Goal: Transaction & Acquisition: Register for event/course

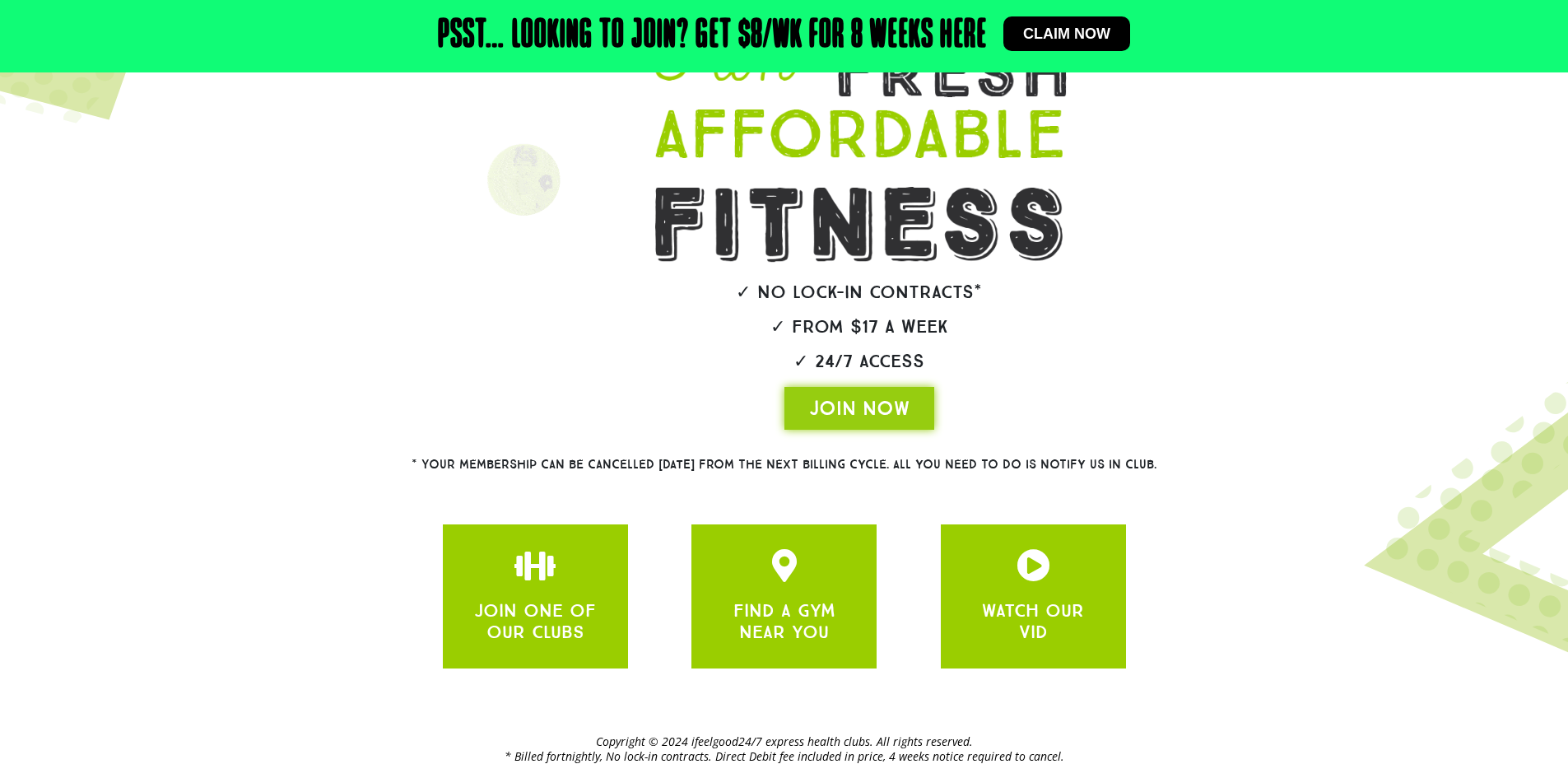
scroll to position [240, 0]
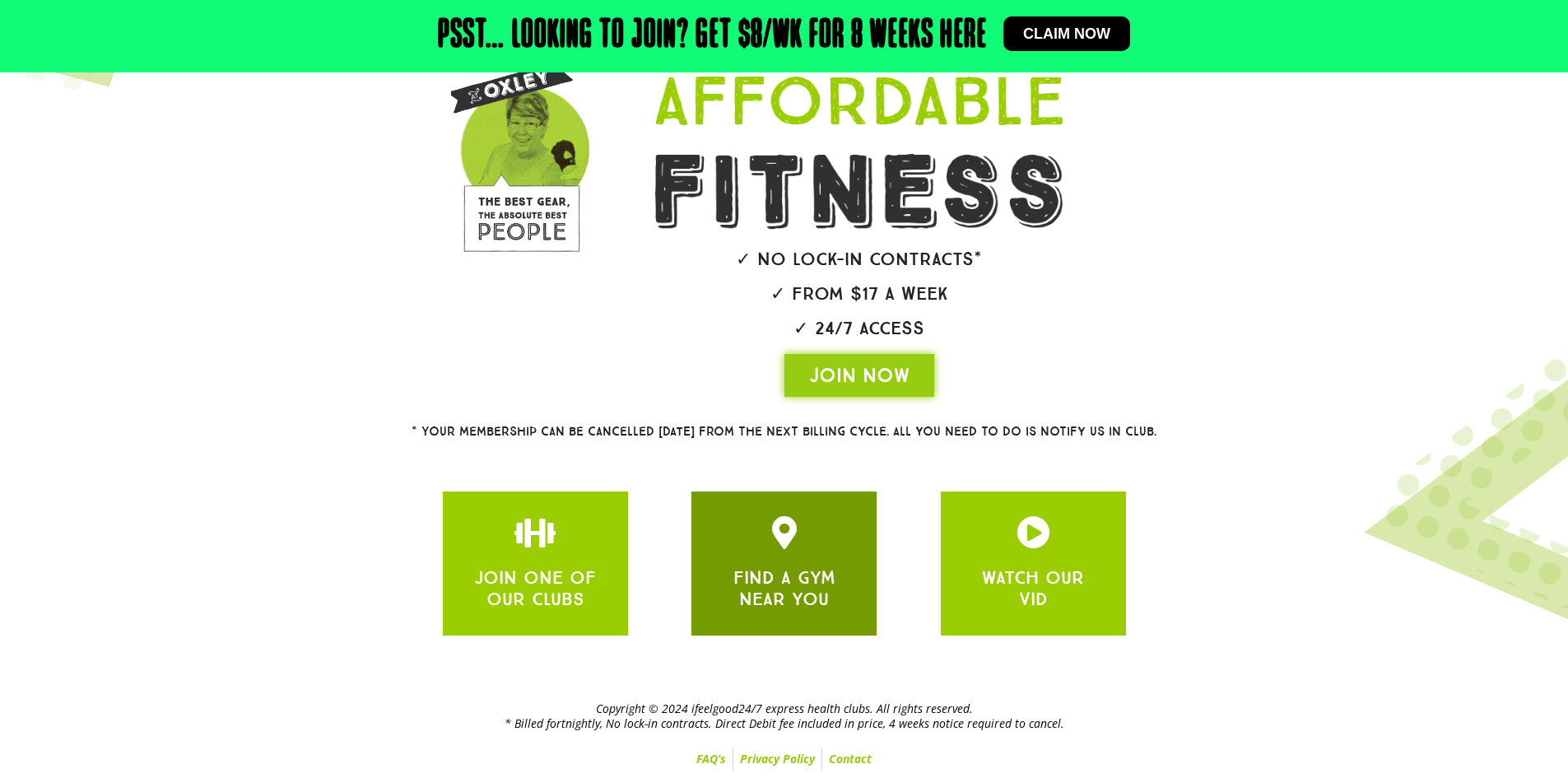
click at [839, 540] on div at bounding box center [784, 535] width 136 height 38
click at [781, 544] on icon "JOIN ONE OF OUR CLUBS" at bounding box center [784, 533] width 33 height 33
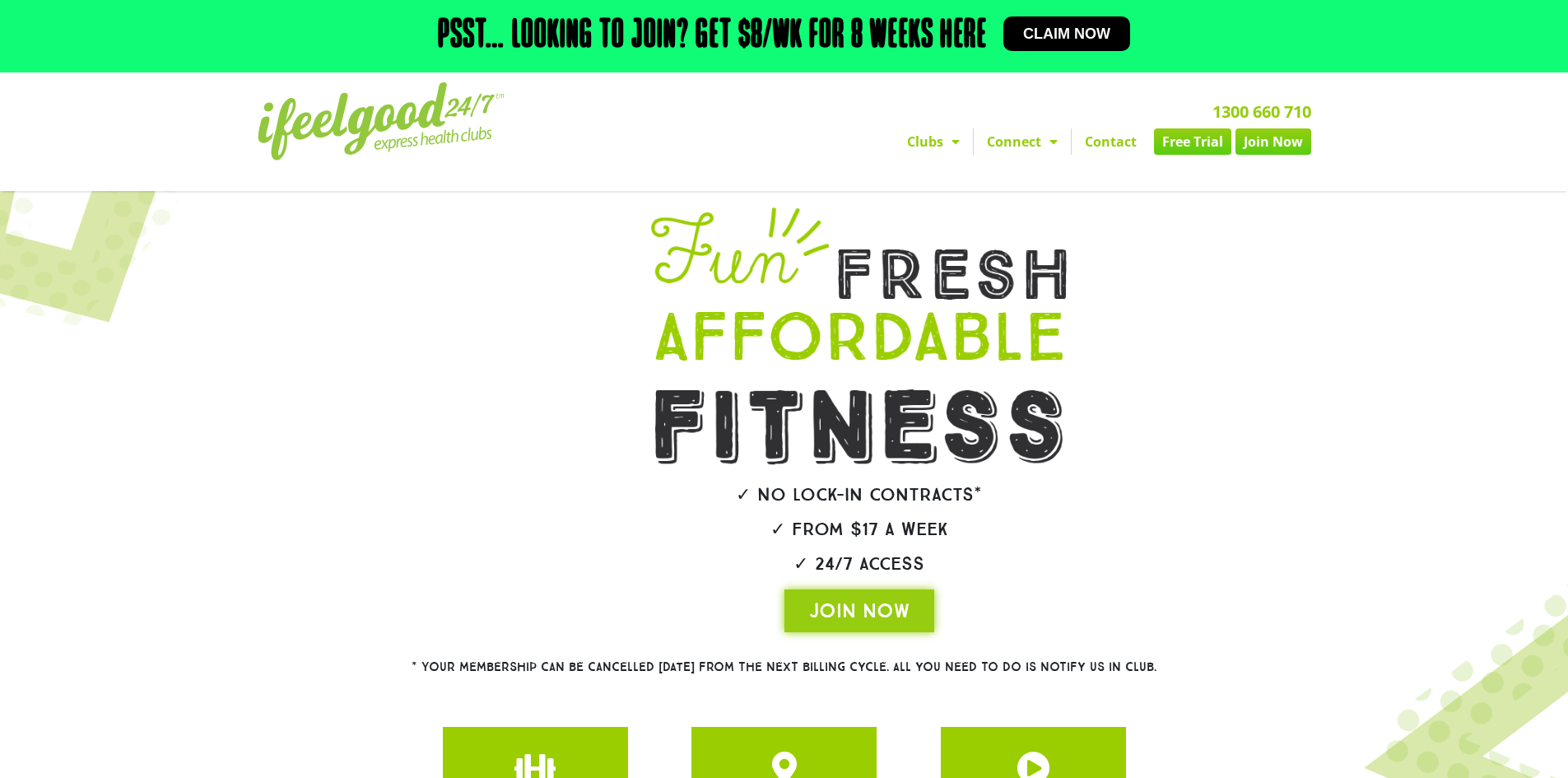
scroll to position [0, 0]
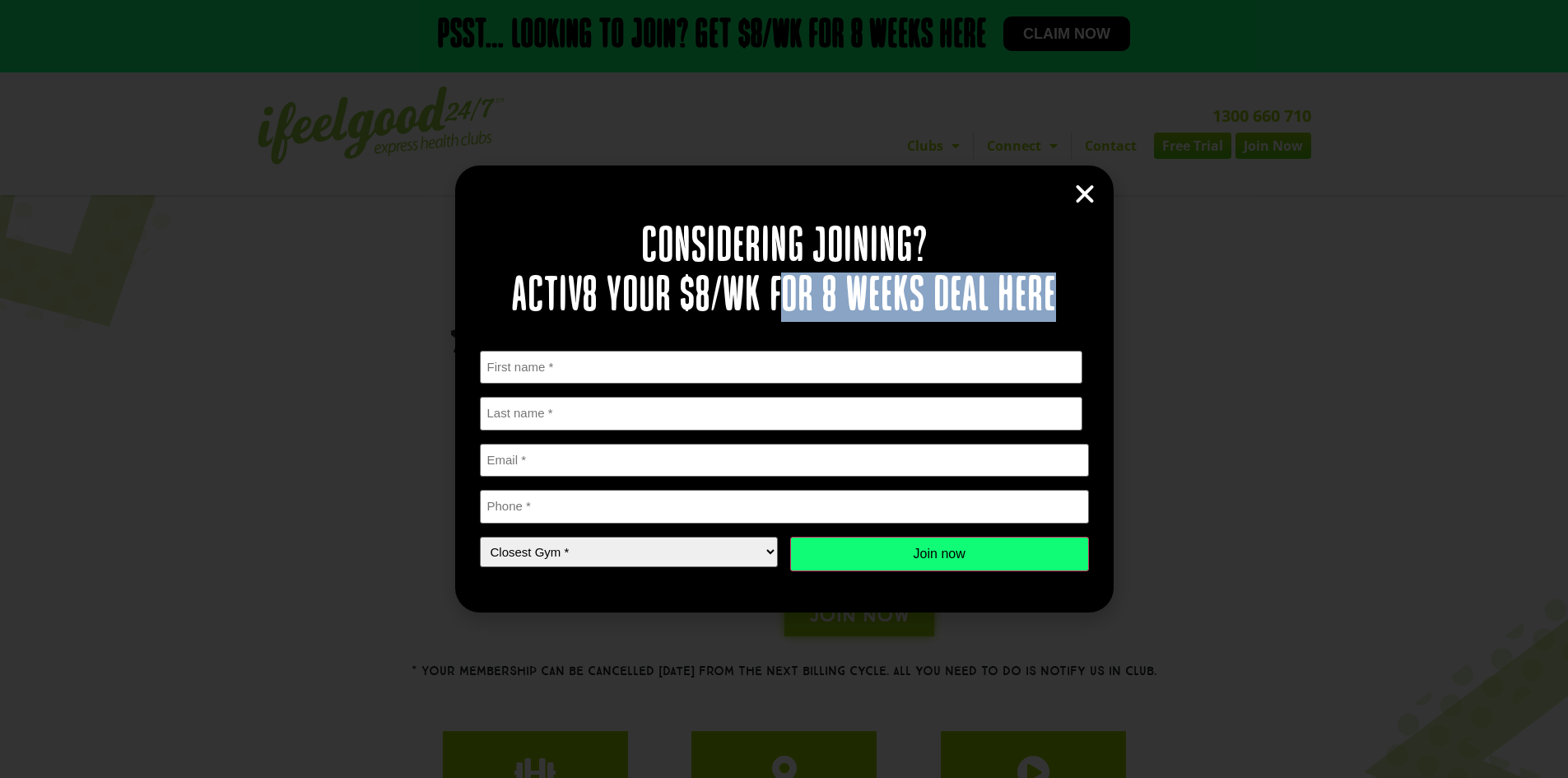
drag, startPoint x: 780, startPoint y: 297, endPoint x: 1050, endPoint y: 285, distance: 270.3
click at [1050, 285] on h2 "Considering joining? Activ8 your $8/wk for 8 weeks deal here" at bounding box center [784, 272] width 609 height 98
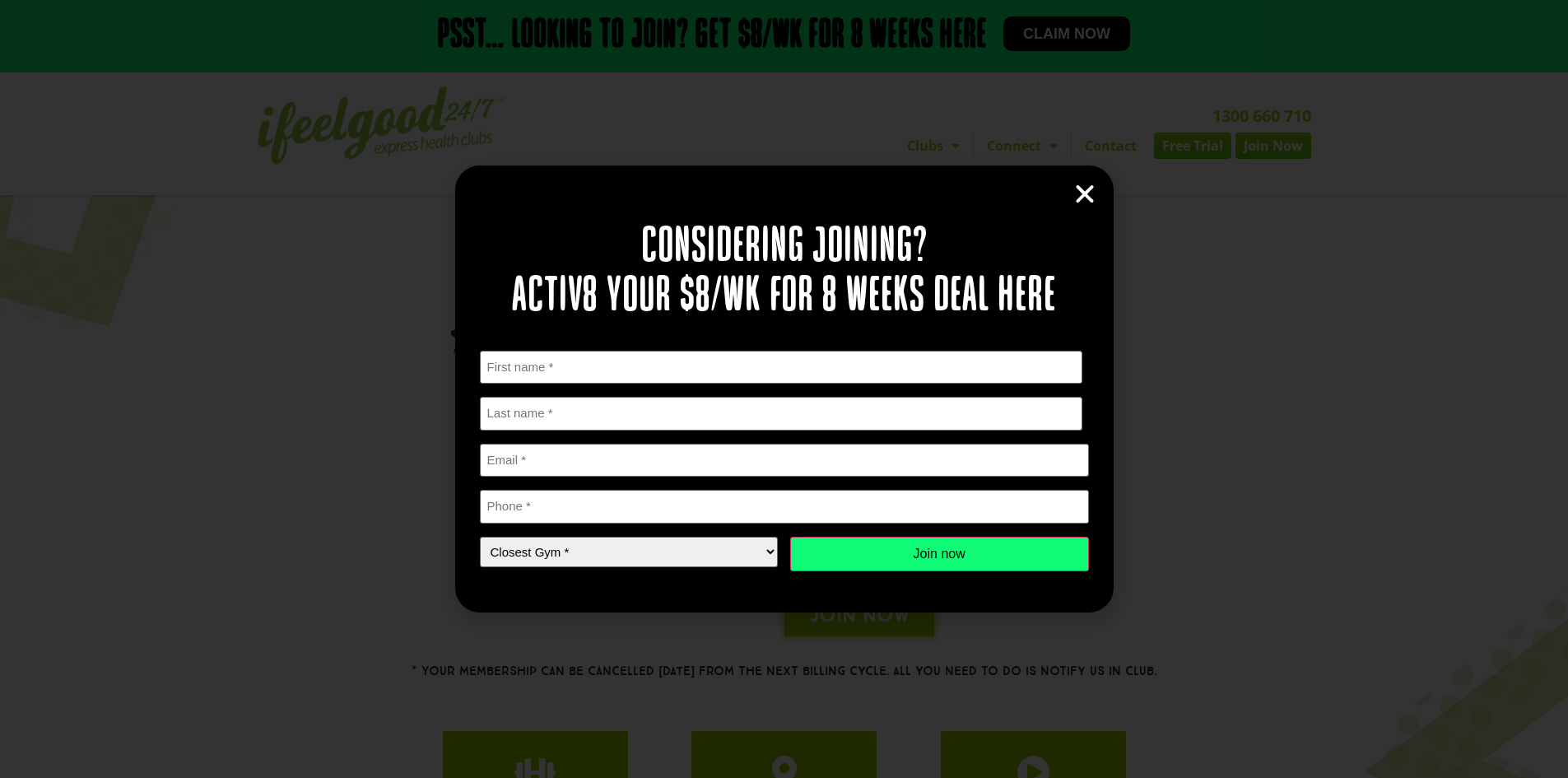
click at [1050, 285] on h2 "Considering joining? Activ8 your $8/wk for 8 weeks deal here" at bounding box center [784, 272] width 609 height 98
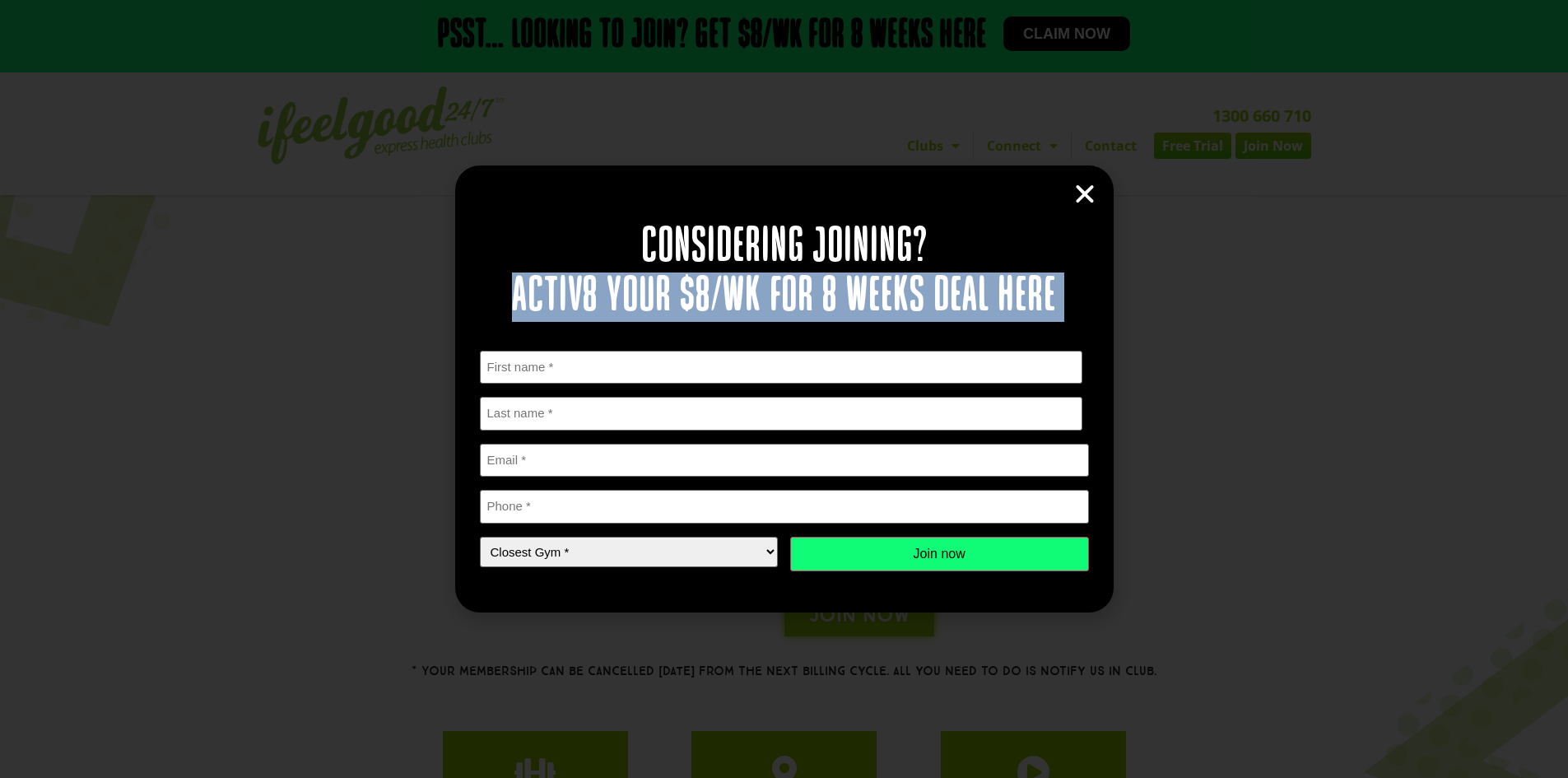
click at [1050, 285] on h2 "Considering joining? Activ8 your $8/wk for 8 weeks deal here" at bounding box center [784, 272] width 609 height 98
click at [919, 286] on h2 "Considering joining? Activ8 your $8/wk for 8 weeks deal here" at bounding box center [784, 272] width 609 height 98
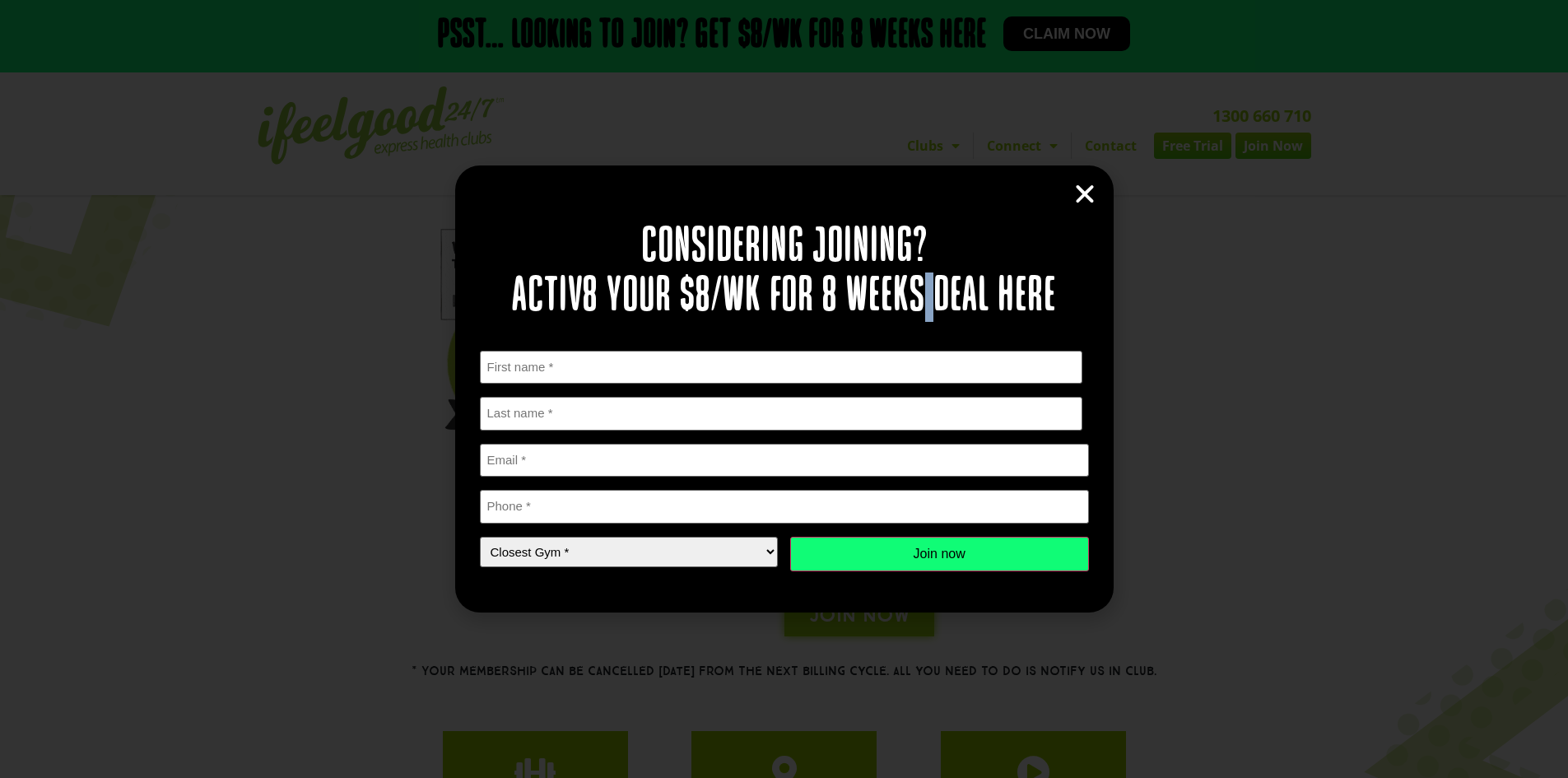
click at [919, 286] on h2 "Considering joining? Activ8 your $8/wk for 8 weeks deal here" at bounding box center [784, 272] width 609 height 98
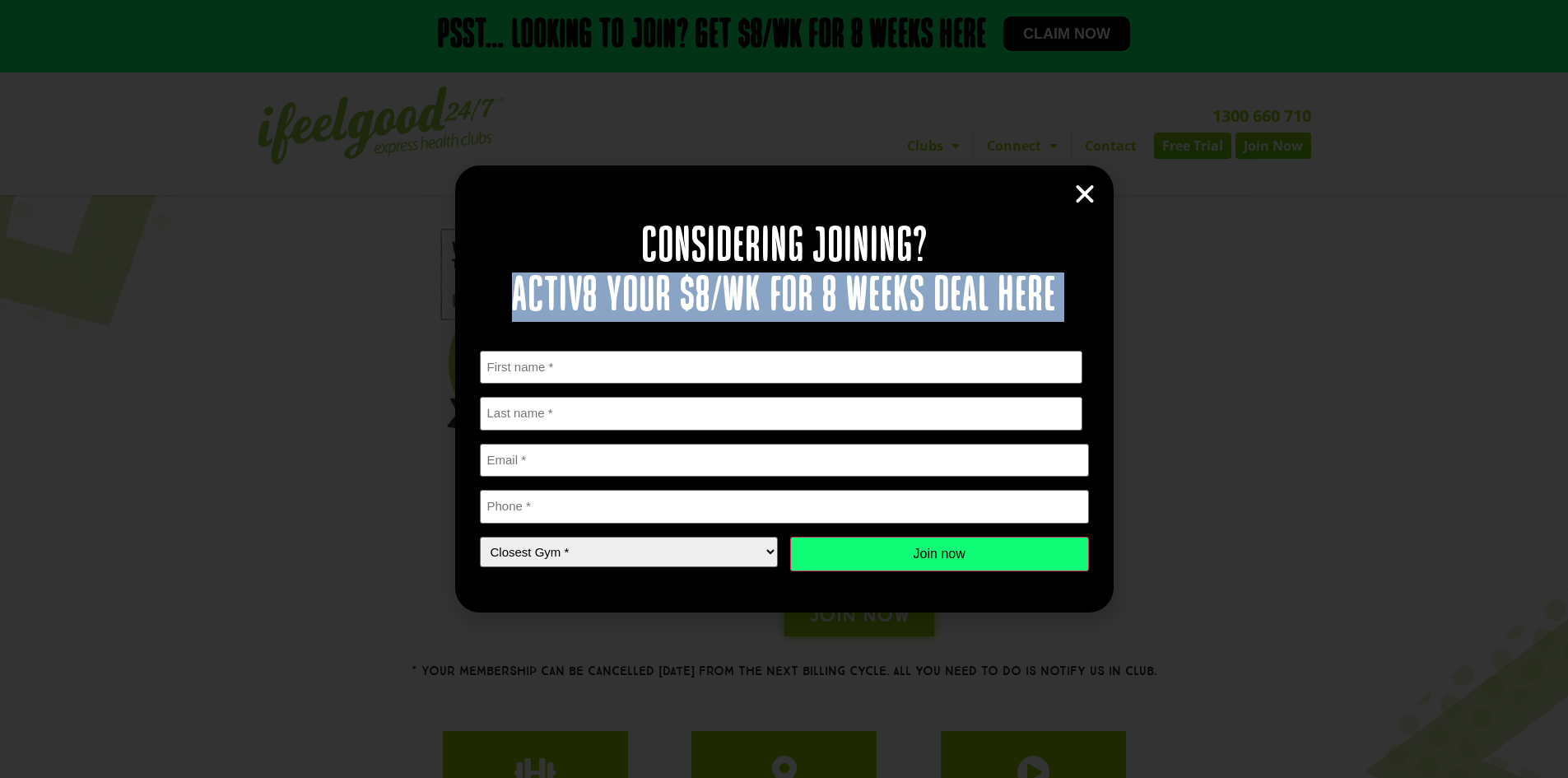
click at [919, 286] on h2 "Considering joining? Activ8 your $8/wk for 8 weeks deal here" at bounding box center [784, 272] width 609 height 98
click at [732, 284] on h2 "Considering joining? Activ8 your $8/wk for 8 weeks deal here" at bounding box center [784, 272] width 609 height 98
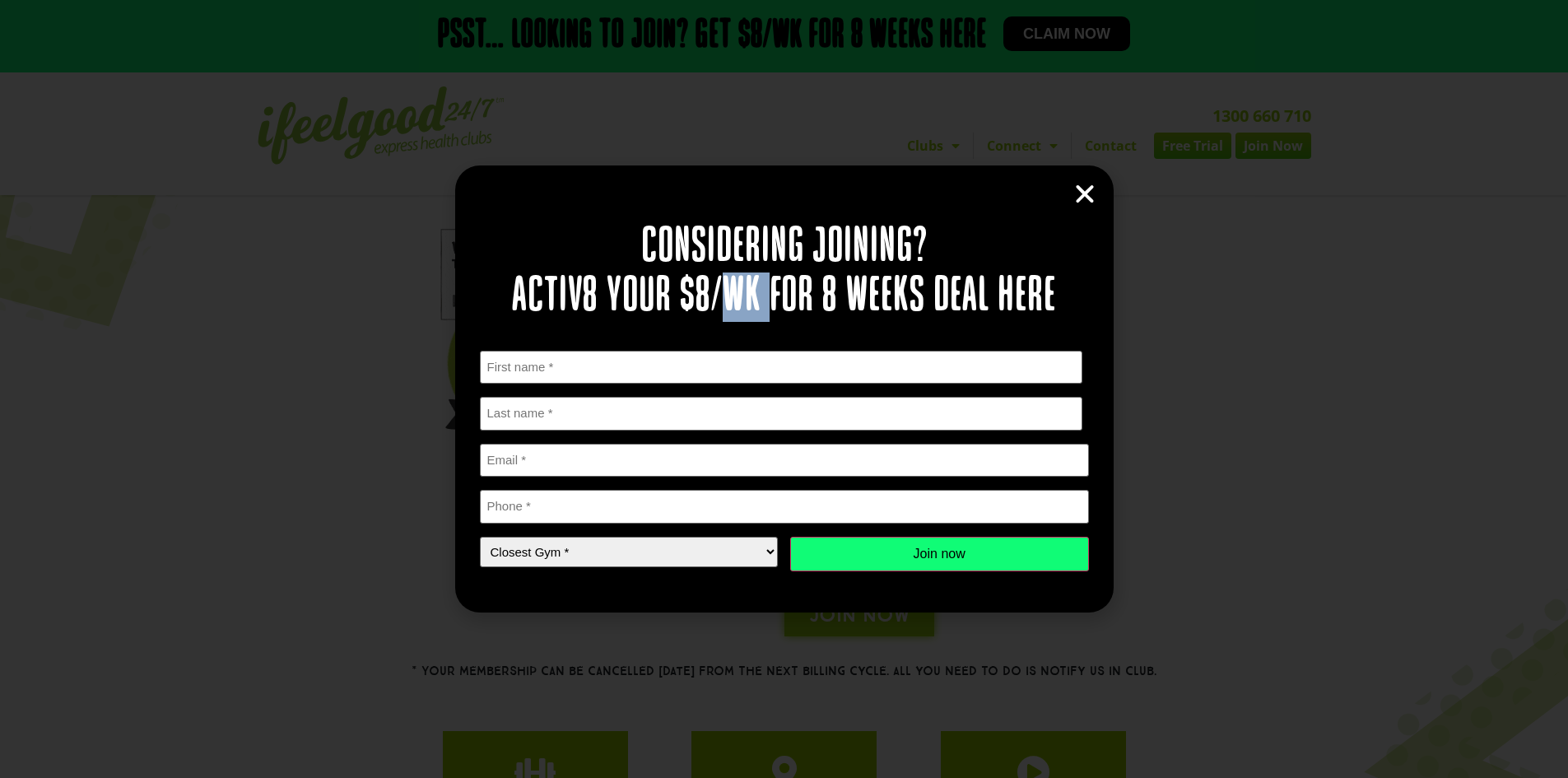
click at [732, 284] on h2 "Considering joining? Activ8 your $8/wk for 8 weeks deal here" at bounding box center [784, 272] width 609 height 98
click at [669, 284] on h2 "Considering joining? Activ8 your $8/wk for 8 weeks deal here" at bounding box center [784, 272] width 609 height 98
drag, startPoint x: 669, startPoint y: 284, endPoint x: 720, endPoint y: 281, distance: 51.1
click at [720, 281] on h2 "Considering joining? Activ8 your $8/wk for 8 weeks deal here" at bounding box center [784, 272] width 609 height 98
click at [766, 277] on h2 "Considering joining? Activ8 your $8/wk for 8 weeks deal here" at bounding box center [784, 272] width 609 height 98
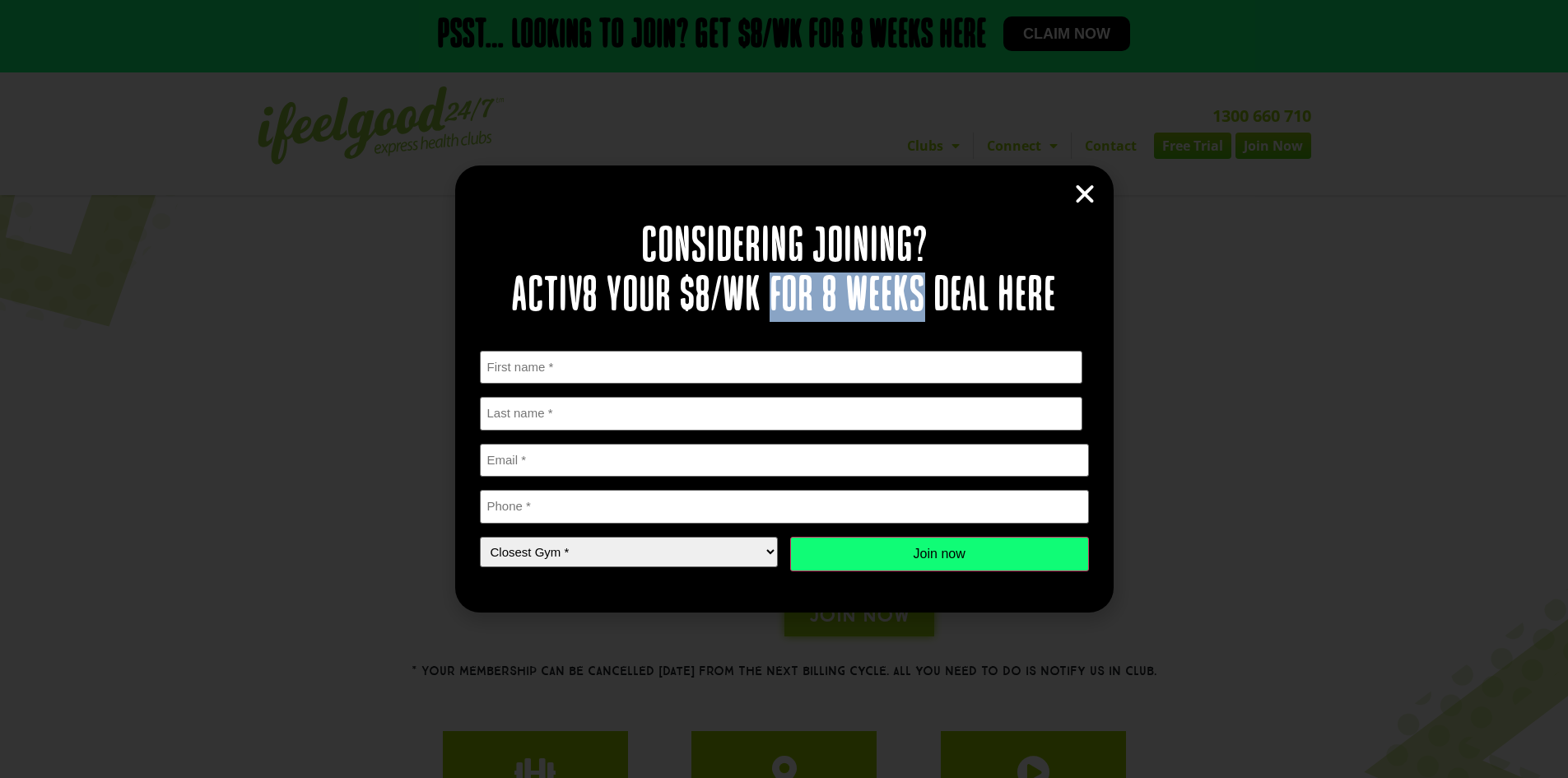
drag, startPoint x: 766, startPoint y: 277, endPoint x: 872, endPoint y: 285, distance: 106.3
click at [872, 285] on h2 "Considering joining? Activ8 your $8/wk for 8 weeks deal here" at bounding box center [784, 272] width 609 height 98
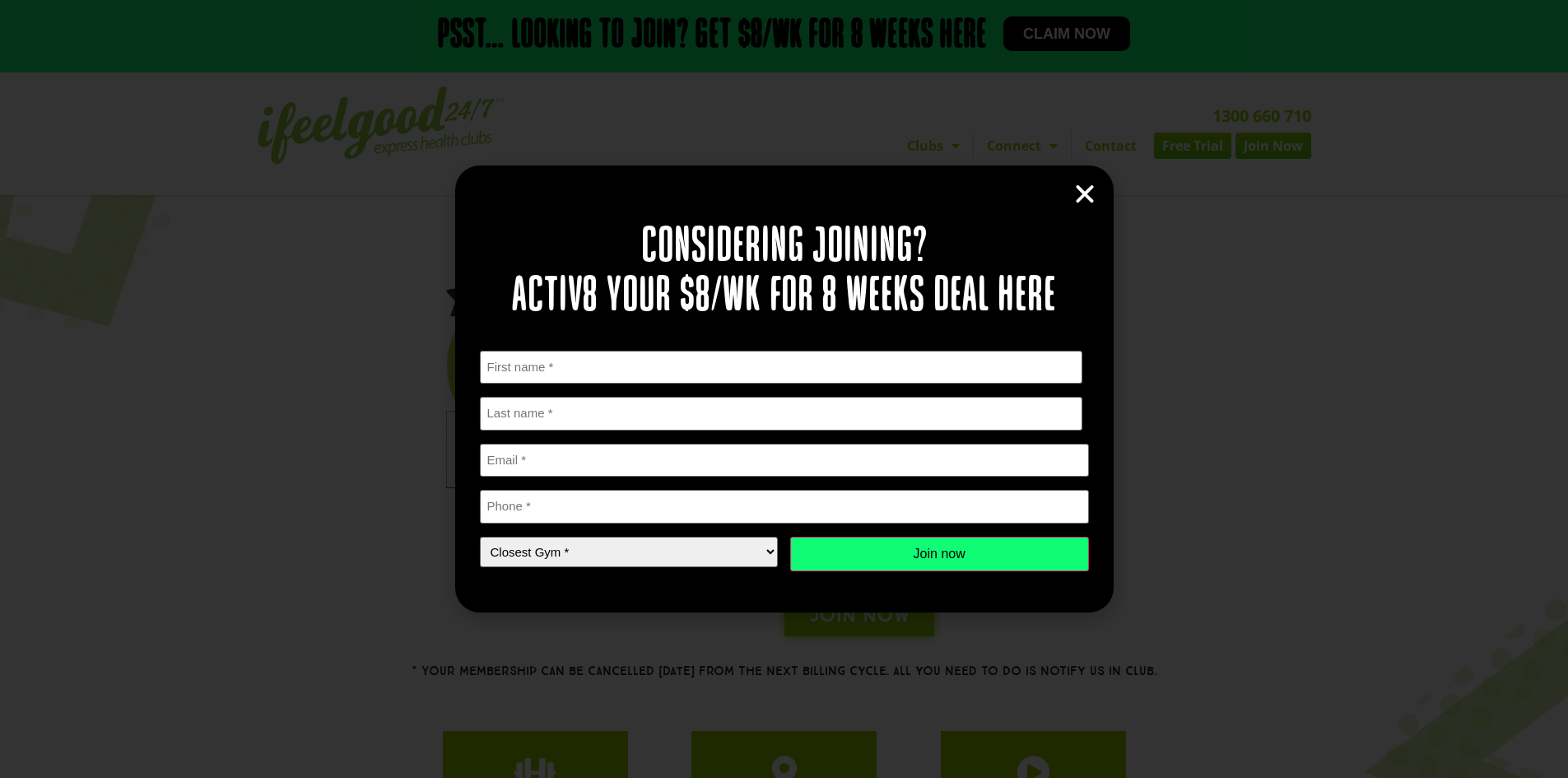
click at [788, 288] on h2 "Considering joining? Activ8 your $8/wk for 8 weeks deal here" at bounding box center [784, 272] width 609 height 98
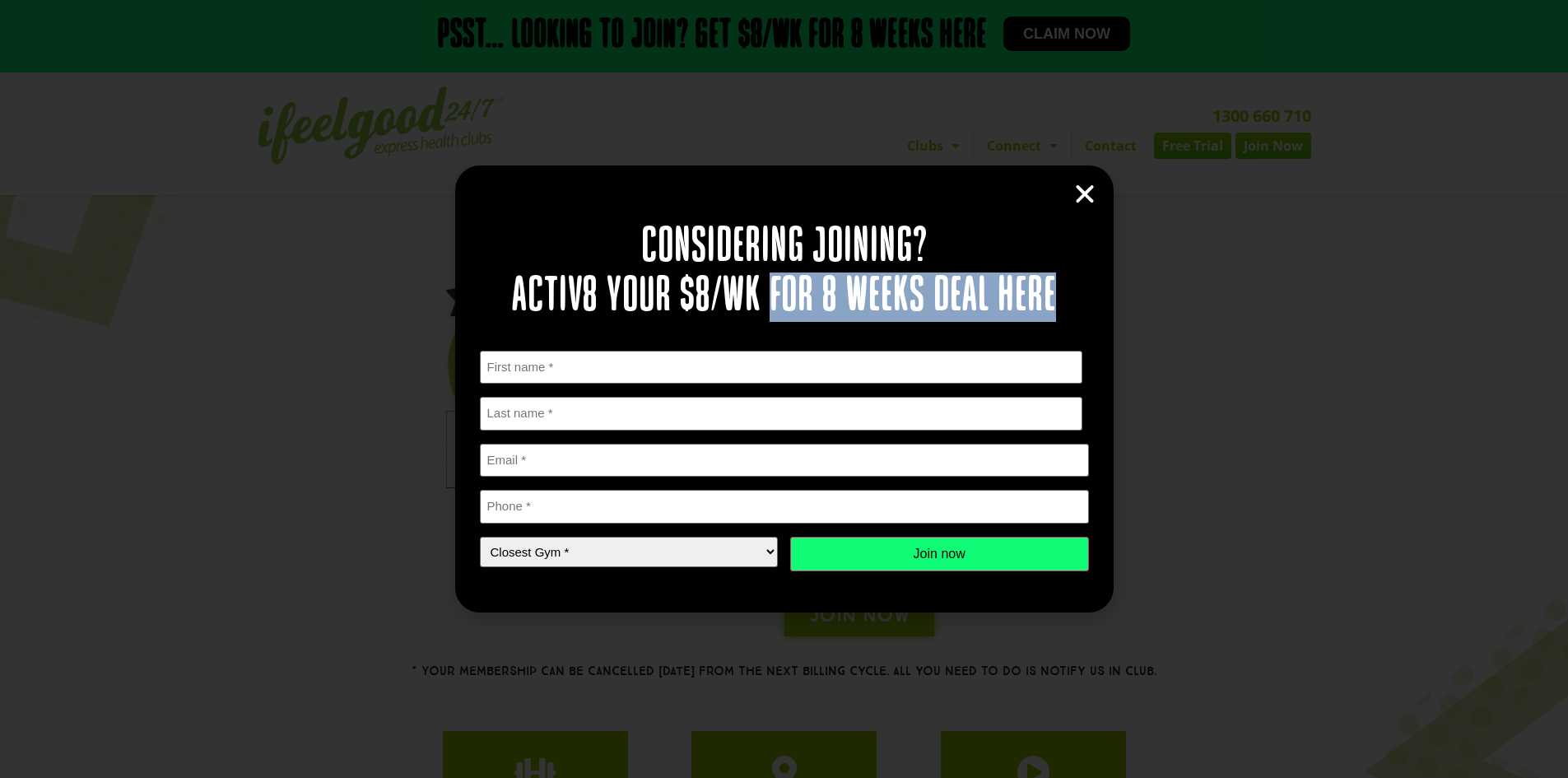
drag, startPoint x: 788, startPoint y: 288, endPoint x: 1004, endPoint y: 283, distance: 216.1
click at [1004, 283] on h2 "Considering joining? Activ8 your $8/wk for 8 weeks deal here" at bounding box center [784, 272] width 609 height 98
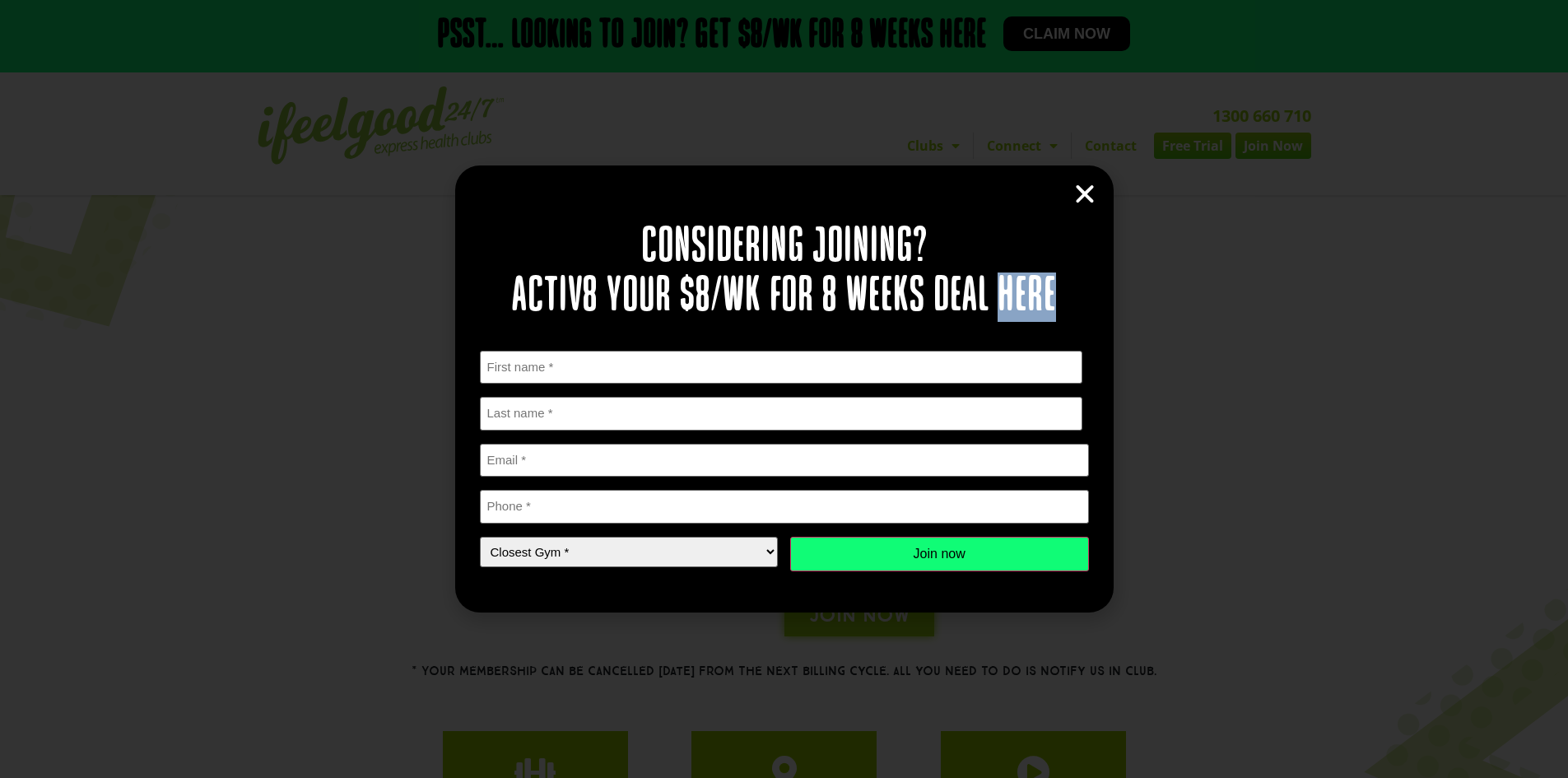
click at [1004, 283] on h2 "Considering joining? Activ8 your $8/wk for 8 weeks deal here" at bounding box center [784, 272] width 609 height 98
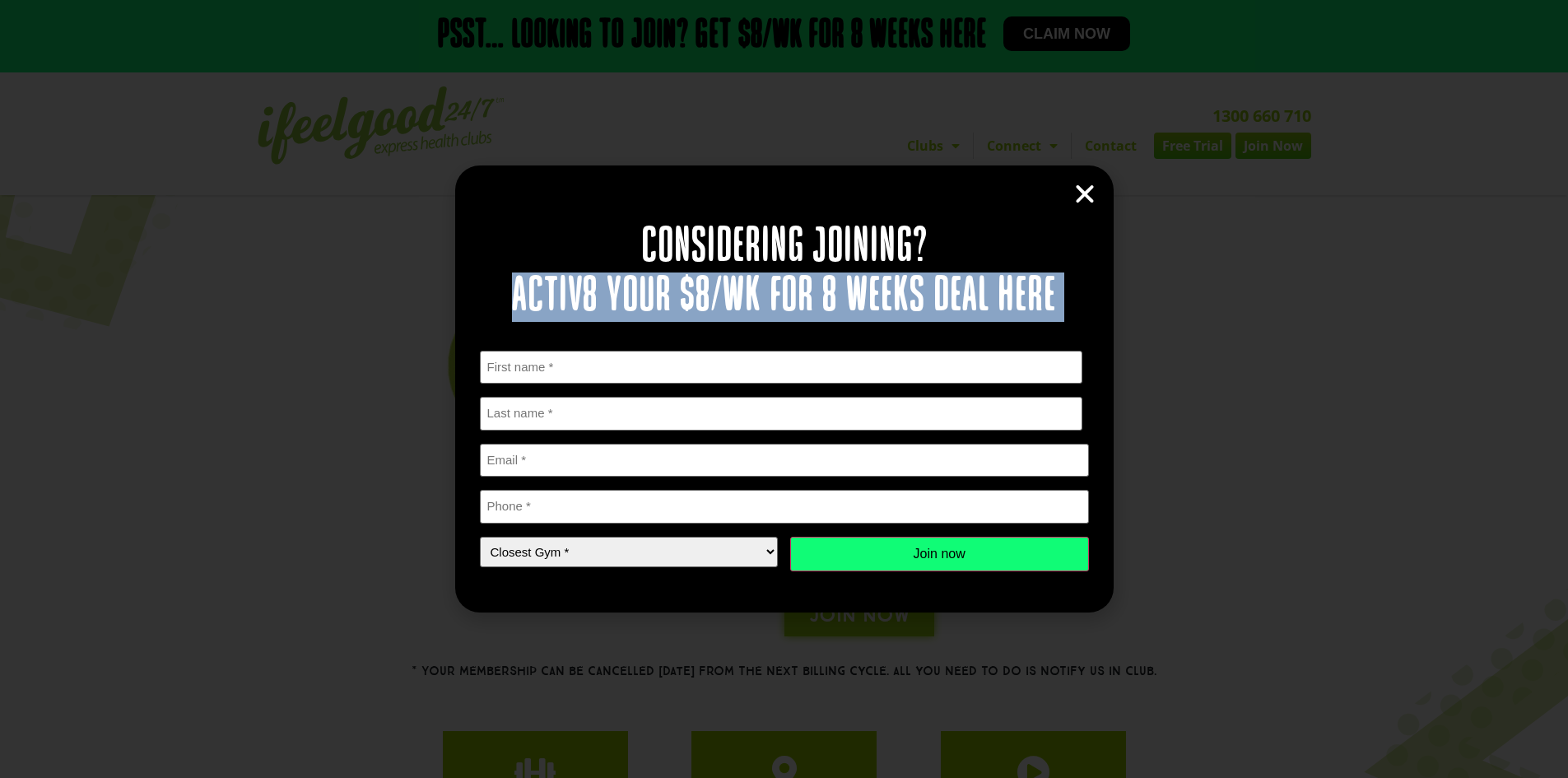
click at [1004, 283] on h2 "Considering joining? Activ8 your $8/wk for 8 weeks deal here" at bounding box center [784, 272] width 609 height 98
click at [888, 289] on h2 "Considering joining? Activ8 your $8/wk for 8 weeks deal here" at bounding box center [784, 272] width 609 height 98
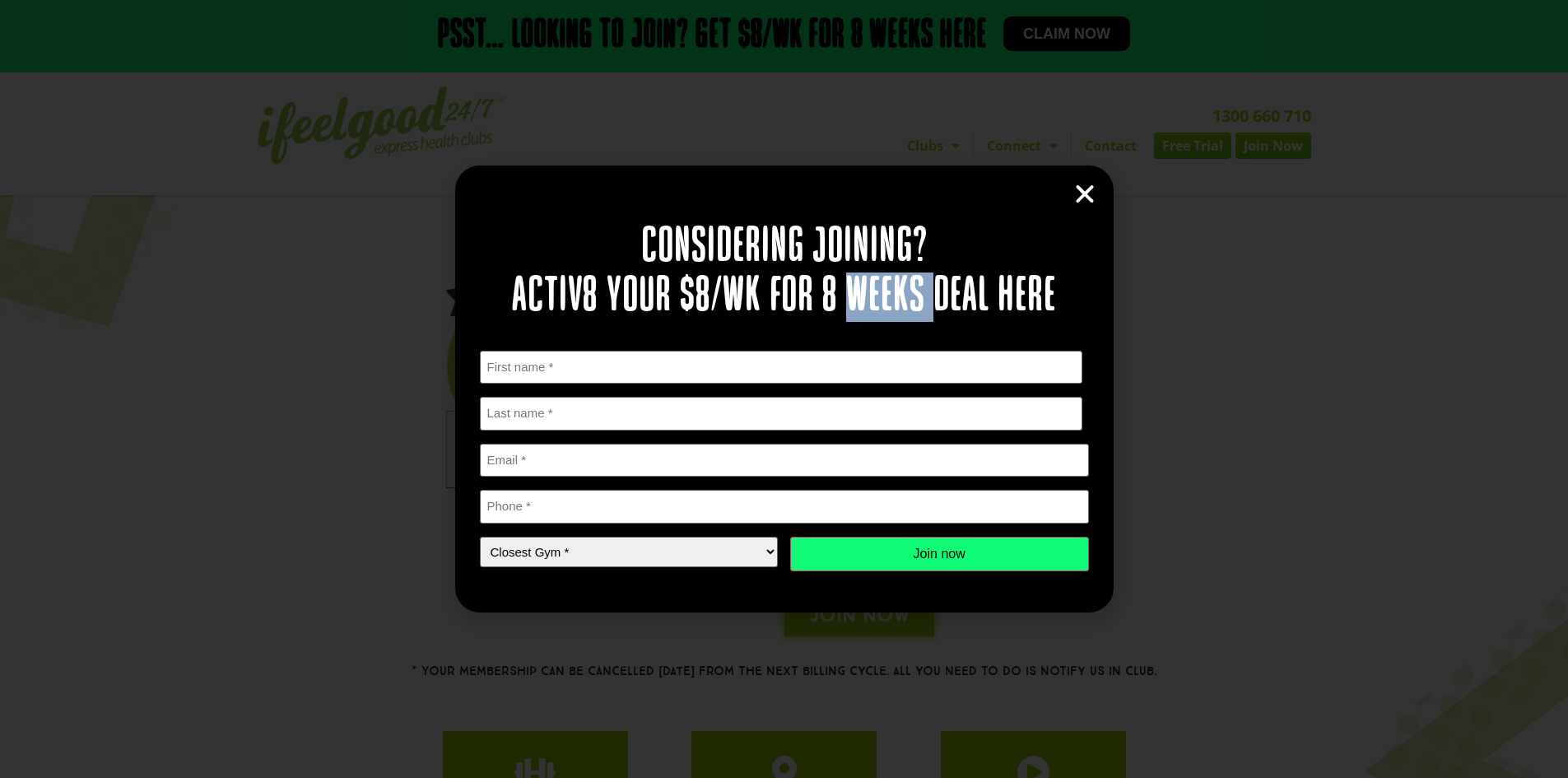
click at [888, 289] on h2 "Considering joining? Activ8 your $8/wk for 8 weeks deal here" at bounding box center [784, 272] width 609 height 98
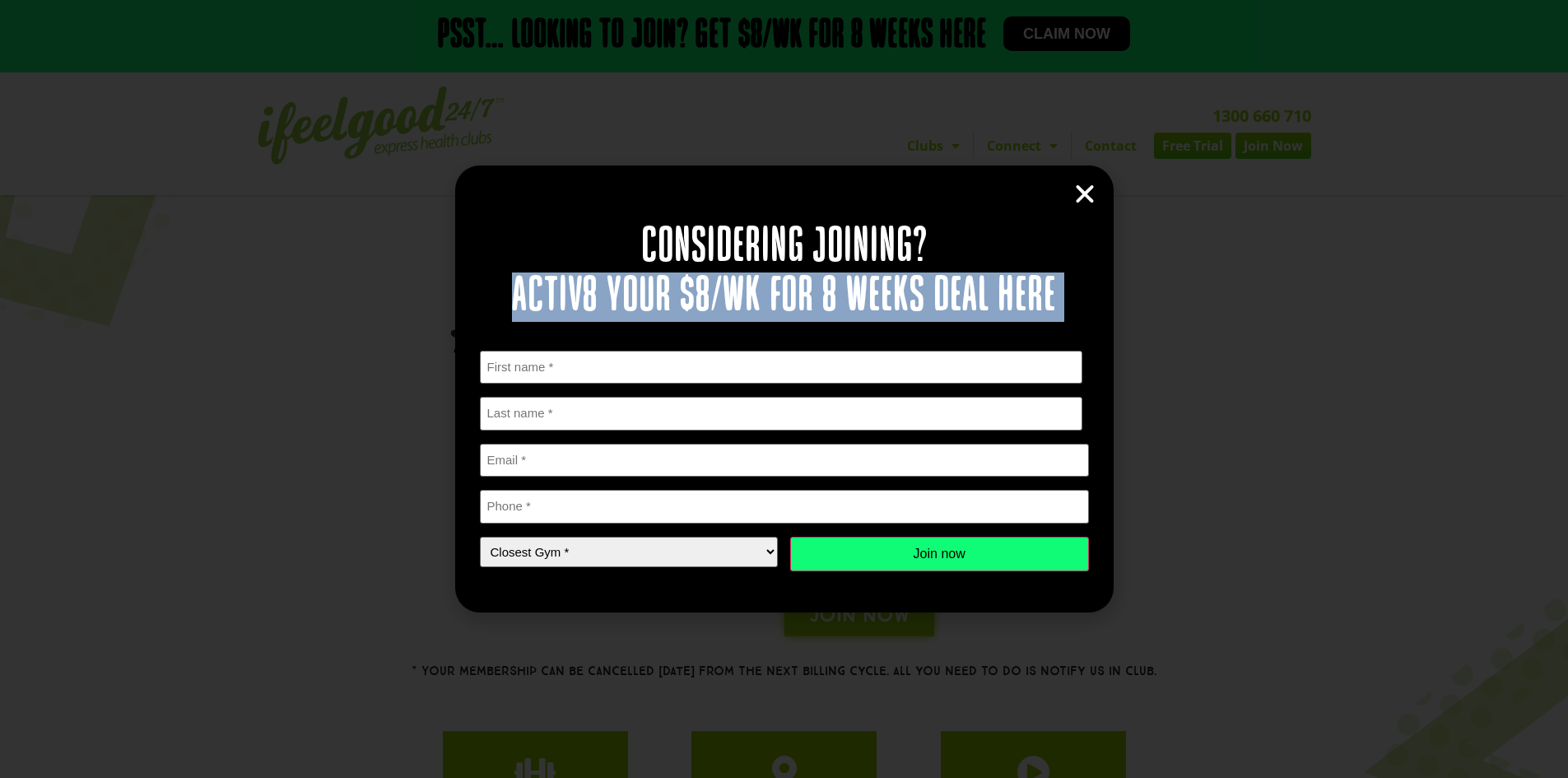
click at [888, 289] on h2 "Considering joining? Activ8 your $8/wk for 8 weeks deal here" at bounding box center [784, 272] width 609 height 98
click at [959, 285] on h2 "Considering joining? Activ8 your $8/wk for 8 weeks deal here" at bounding box center [784, 272] width 609 height 98
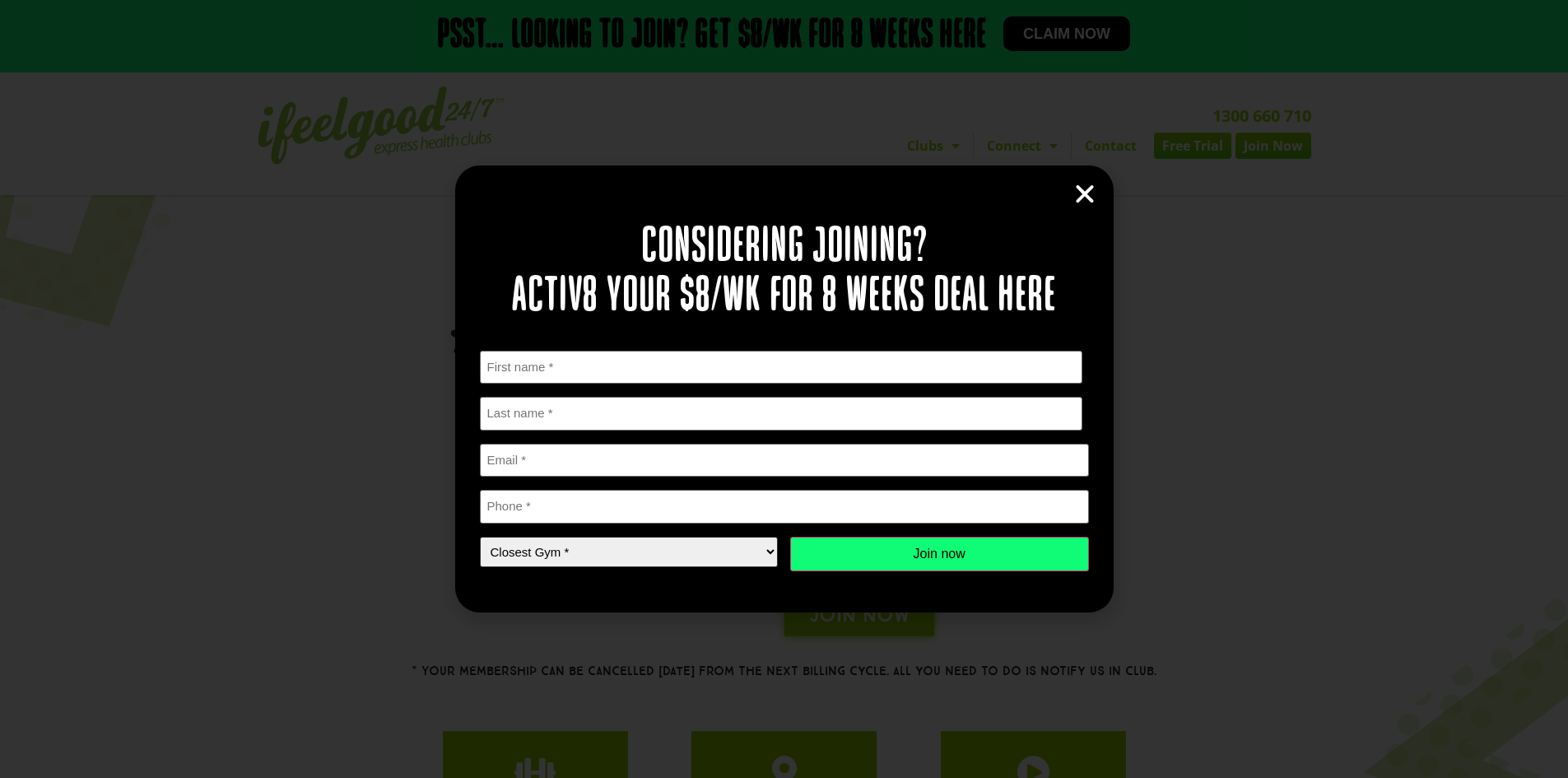
click at [664, 555] on select "Closest Gym * Alexandra Hills Calamvale Coopers Plains Middle Park Oxley Park R…" at bounding box center [629, 552] width 299 height 30
click at [549, 560] on select "Closest Gym * Alexandra Hills Calamvale Coopers Plains Middle Park Oxley Park R…" at bounding box center [629, 552] width 299 height 30
select select "[GEOGRAPHIC_DATA]"
click at [480, 537] on select "Closest Gym * Alexandra Hills Calamvale Coopers Plains Middle Park Oxley Park R…" at bounding box center [629, 552] width 299 height 30
click at [543, 385] on div "First Name * First Last Name * Last name Email * Phone * Closest Gym * Closest …" at bounding box center [784, 461] width 609 height 220
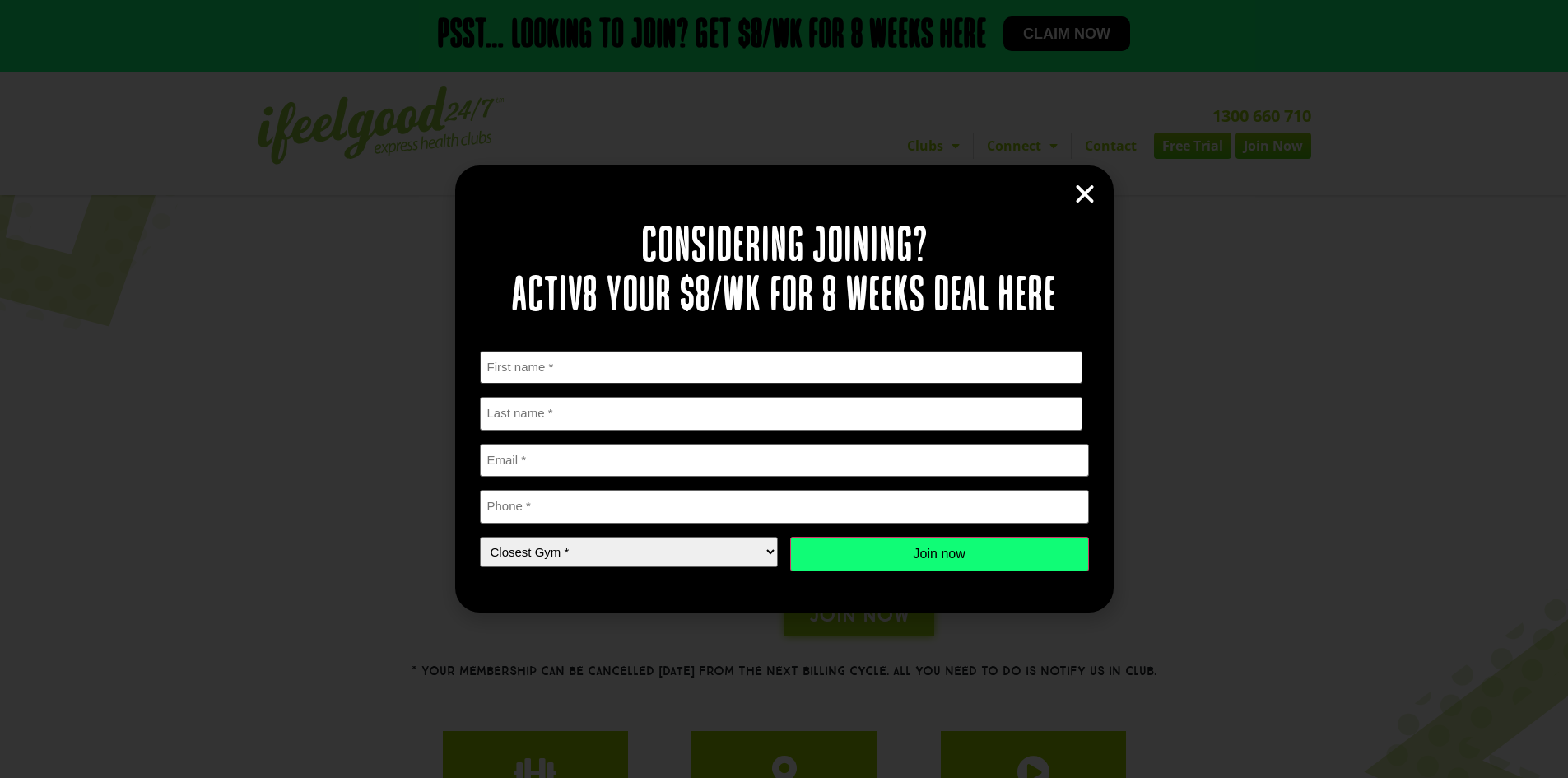
drag, startPoint x: 548, startPoint y: 375, endPoint x: 537, endPoint y: 417, distance: 43.4
click at [548, 375] on input "First" at bounding box center [781, 368] width 603 height 34
click at [537, 421] on input "Last name" at bounding box center [781, 414] width 603 height 34
click at [504, 500] on input "Phone *" at bounding box center [784, 507] width 609 height 34
click at [513, 466] on input "Email *" at bounding box center [784, 461] width 609 height 34
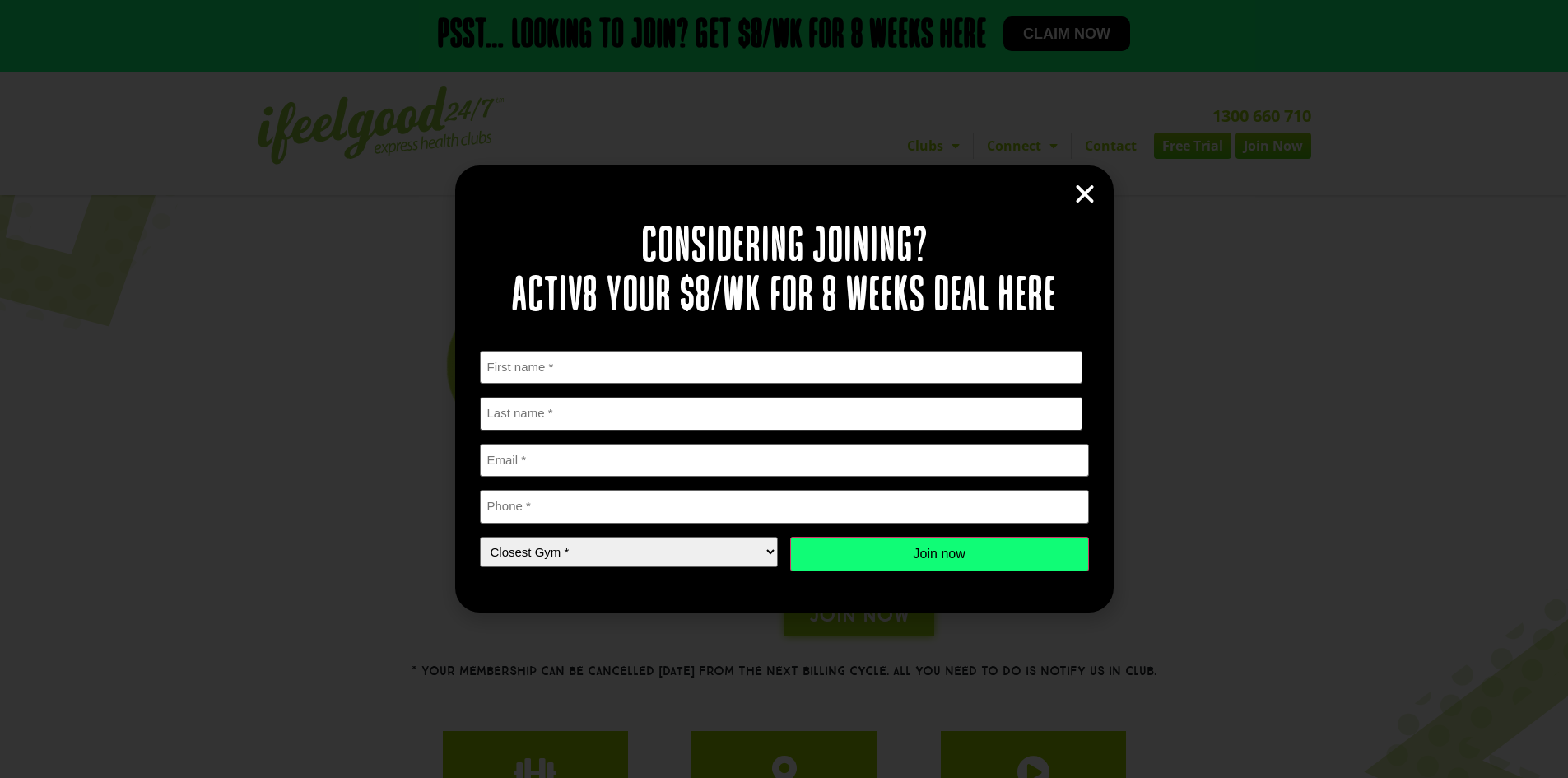
click at [514, 423] on input "Last name" at bounding box center [781, 414] width 603 height 34
click at [547, 367] on input "First" at bounding box center [781, 368] width 603 height 34
click at [620, 313] on h2 "Considering joining? Activ8 your $8/wk for 8 weeks deal here" at bounding box center [784, 272] width 609 height 98
click at [691, 278] on h2 "Considering joining? Activ8 your $8/wk for 8 weeks deal here" at bounding box center [784, 272] width 609 height 98
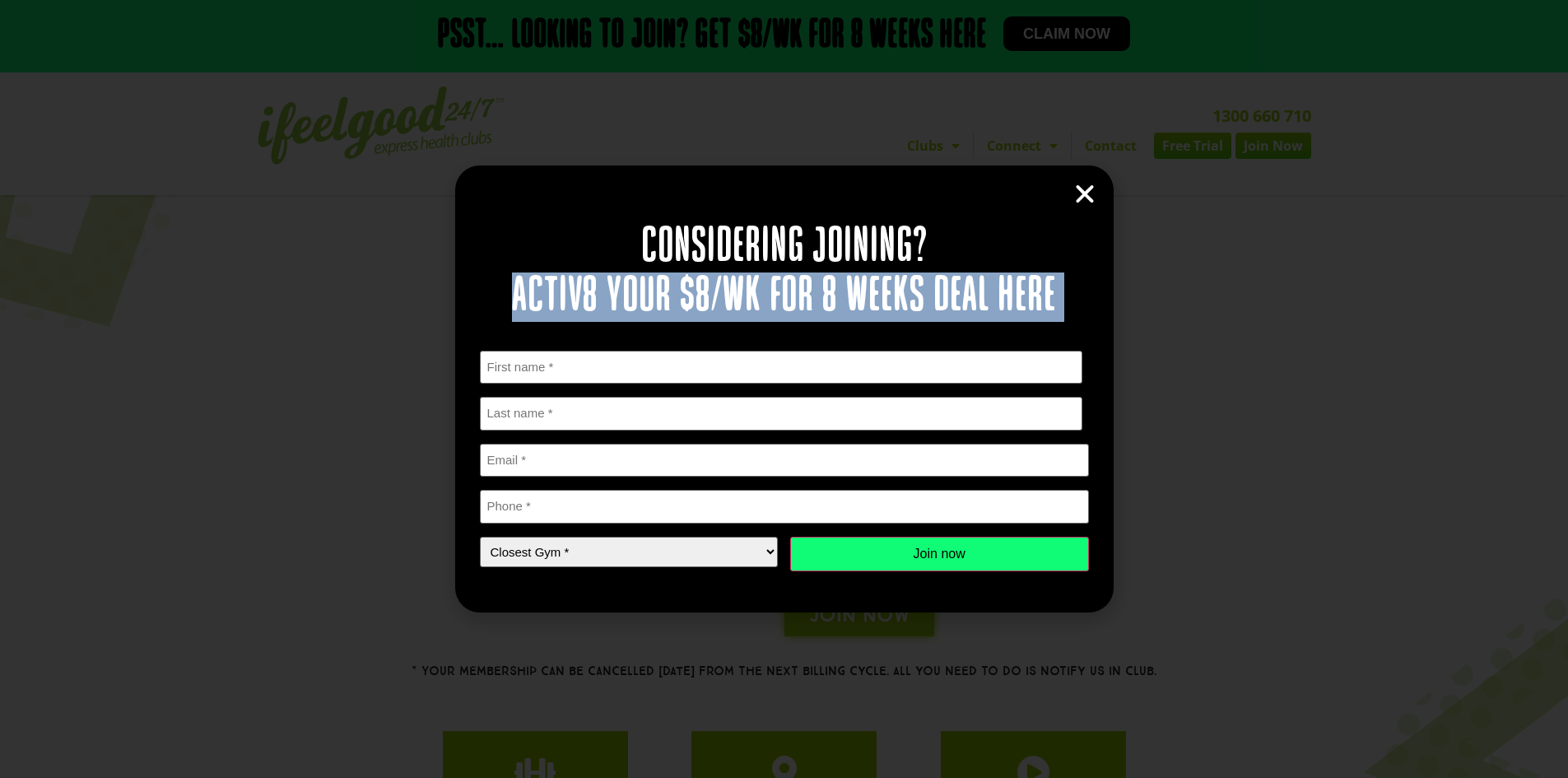
click at [691, 278] on h2 "Considering joining? Activ8 your $8/wk for 8 weeks deal here" at bounding box center [784, 272] width 609 height 98
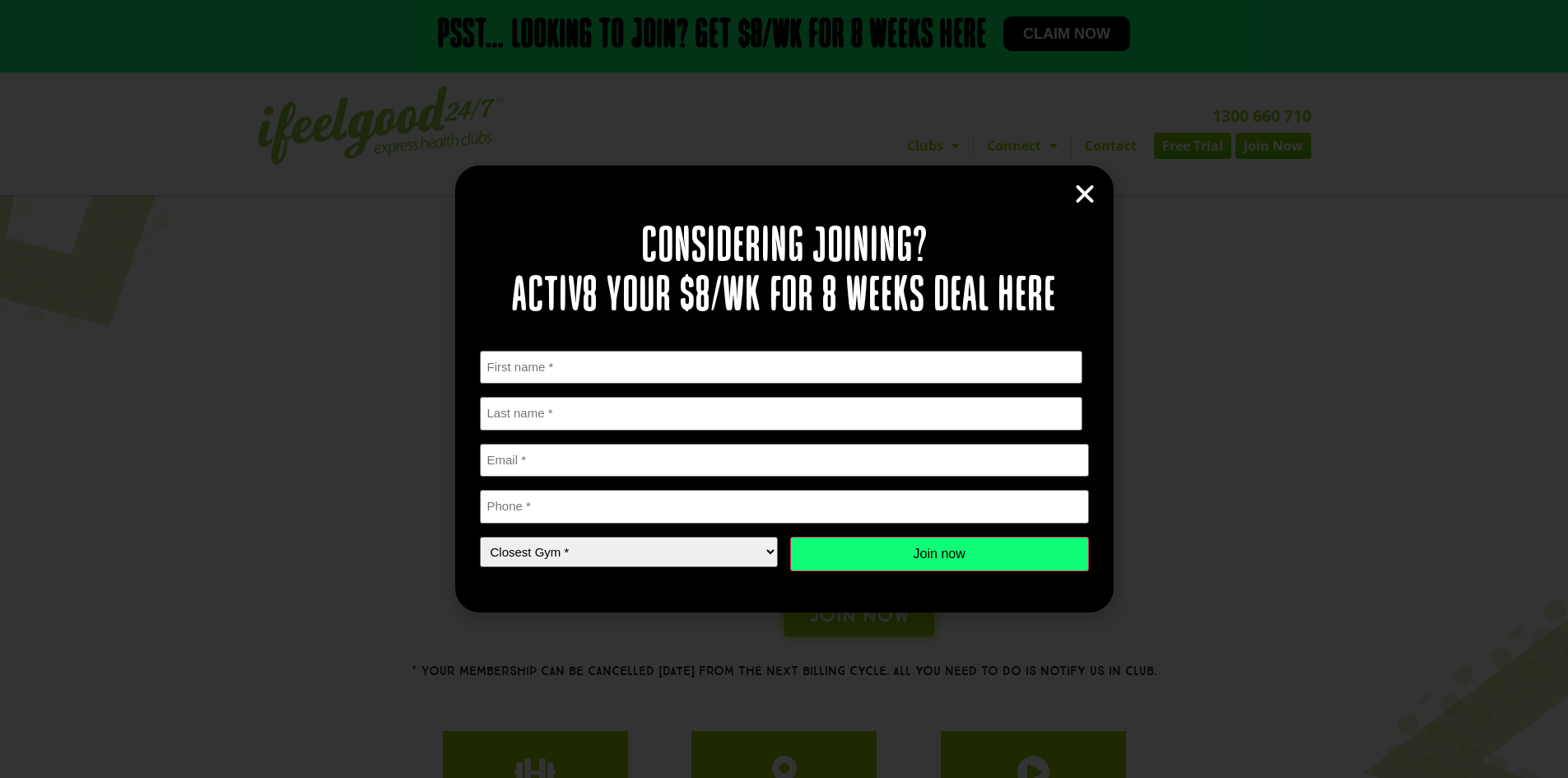
click at [773, 238] on h2 "Considering joining? Activ8 your $8/wk for 8 weeks deal here" at bounding box center [784, 272] width 609 height 98
click at [774, 237] on h2 "Considering joining? Activ8 your $8/wk for 8 weeks deal here" at bounding box center [784, 272] width 609 height 98
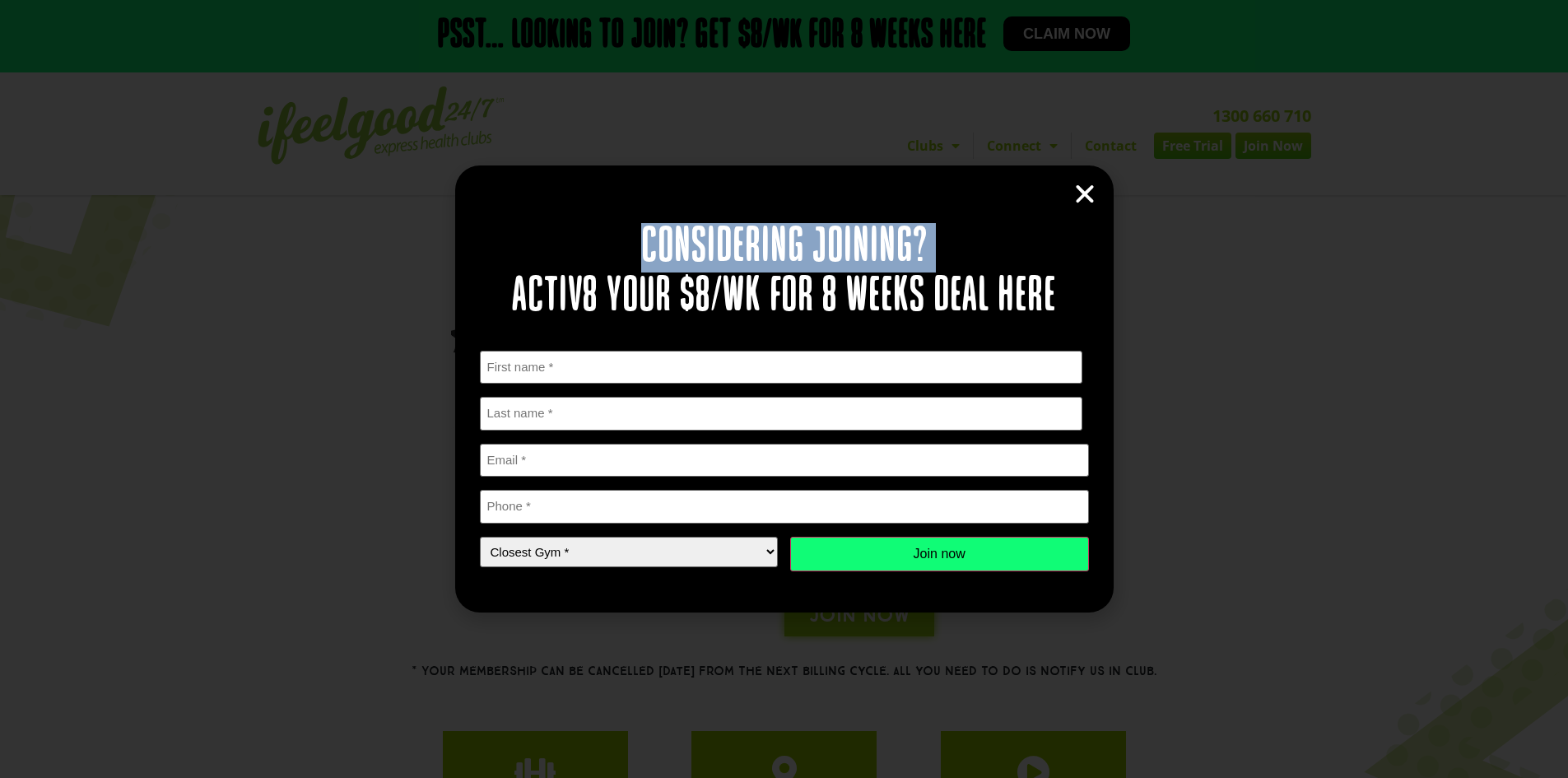
click at [774, 237] on h2 "Considering joining? Activ8 your $8/wk for 8 weeks deal here" at bounding box center [784, 272] width 609 height 98
click at [856, 251] on h2 "Considering joining? Activ8 your $8/wk for 8 weeks deal here" at bounding box center [784, 272] width 609 height 98
click at [859, 254] on h2 "Considering joining? Activ8 your $8/wk for 8 weeks deal here" at bounding box center [784, 272] width 609 height 98
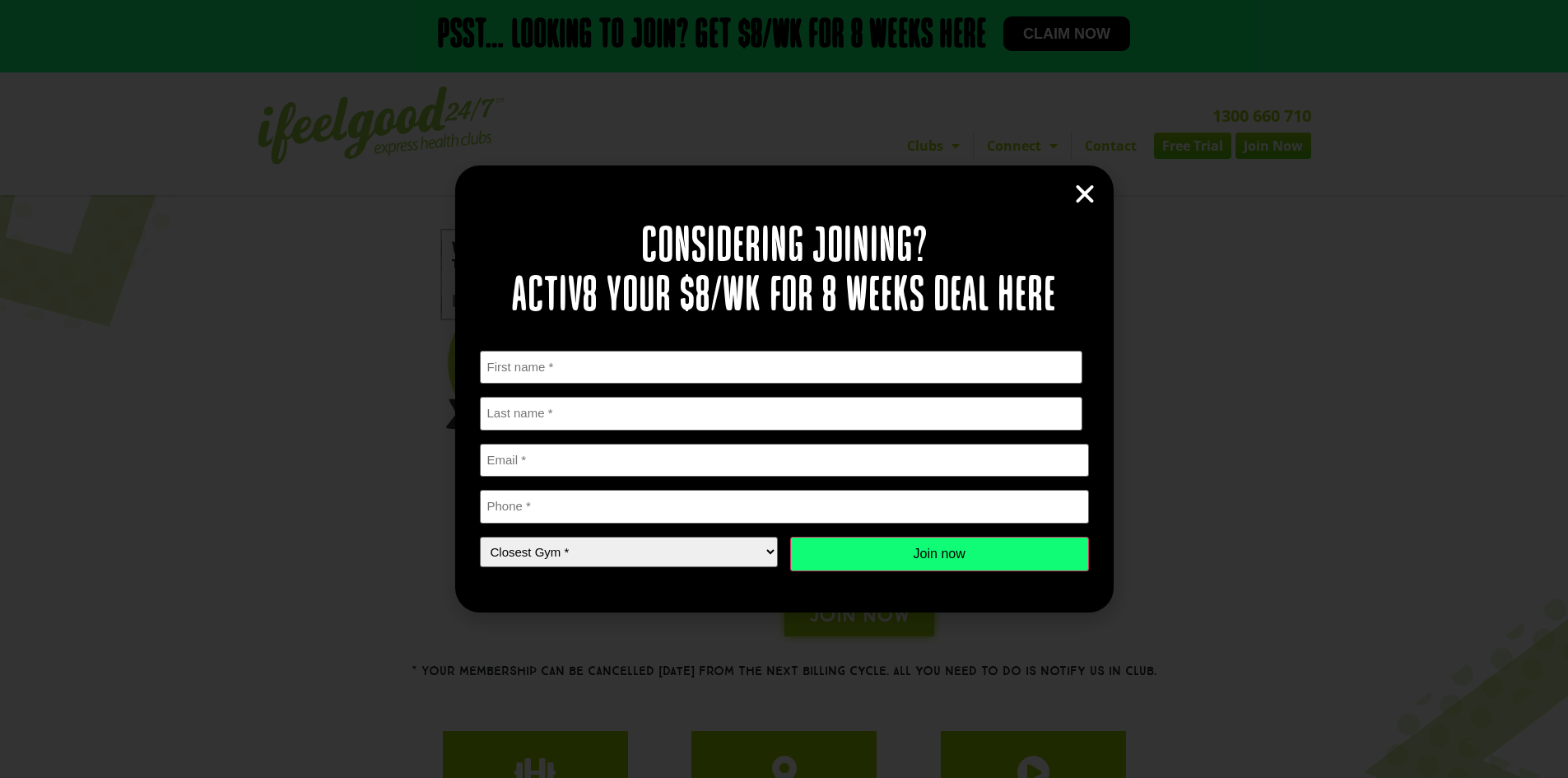
click at [1088, 192] on icon "Close" at bounding box center [1085, 194] width 25 height 25
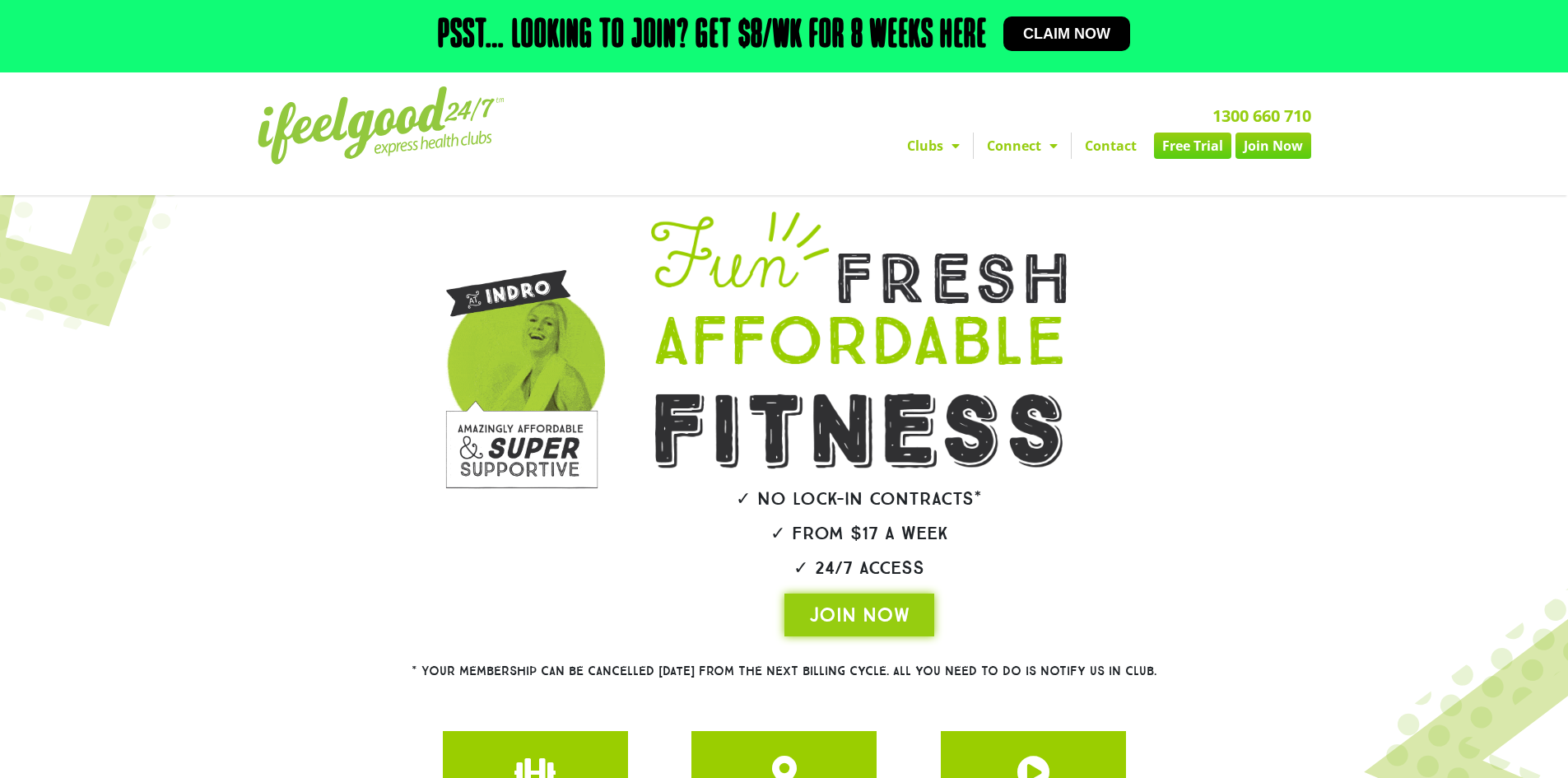
click at [1194, 140] on link "Free Trial" at bounding box center [1192, 145] width 77 height 26
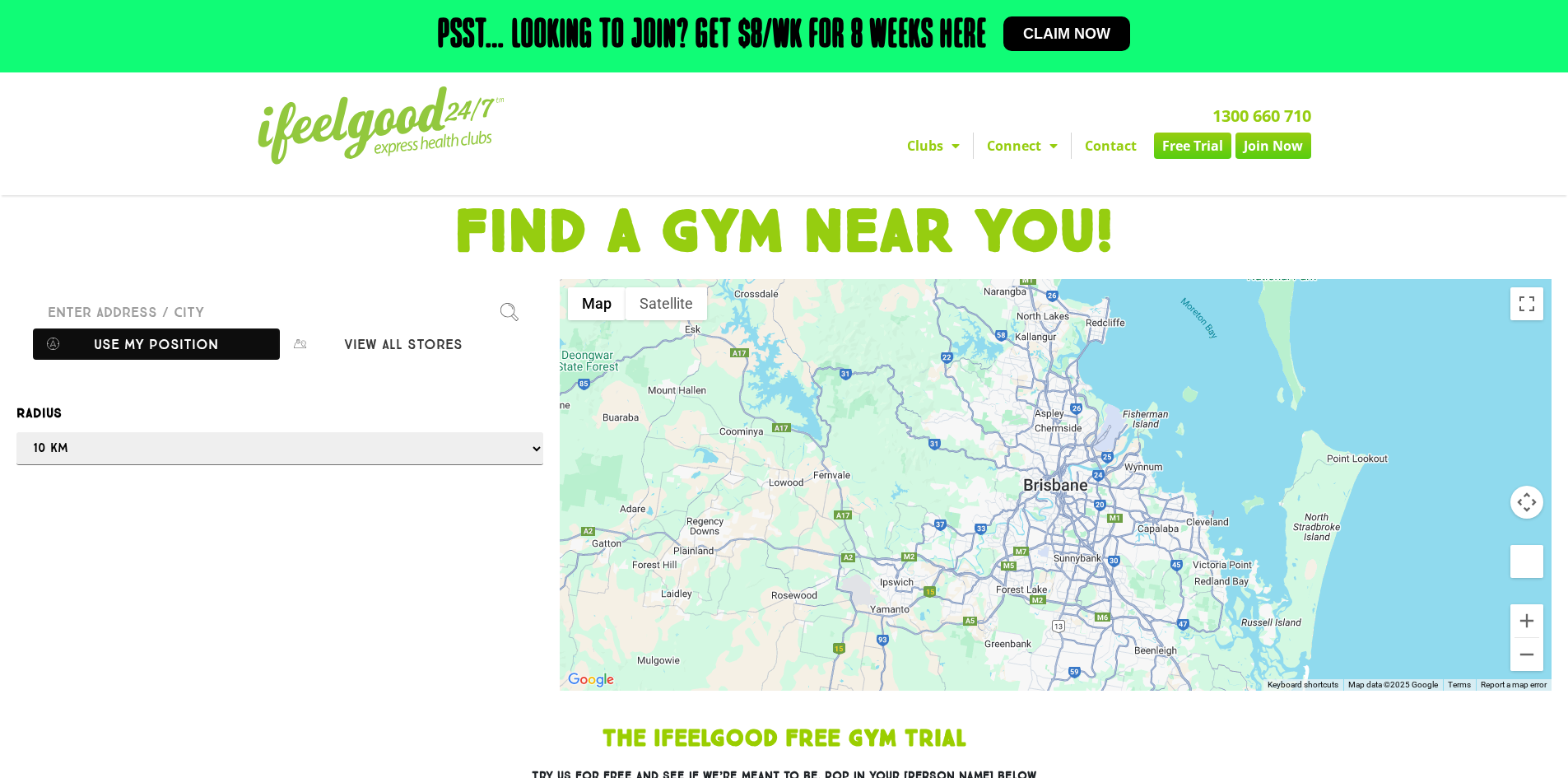
click at [161, 340] on button "Use my position" at bounding box center [157, 344] width 247 height 31
click at [419, 352] on div at bounding box center [784, 389] width 1568 height 778
click at [417, 347] on div at bounding box center [784, 389] width 1568 height 778
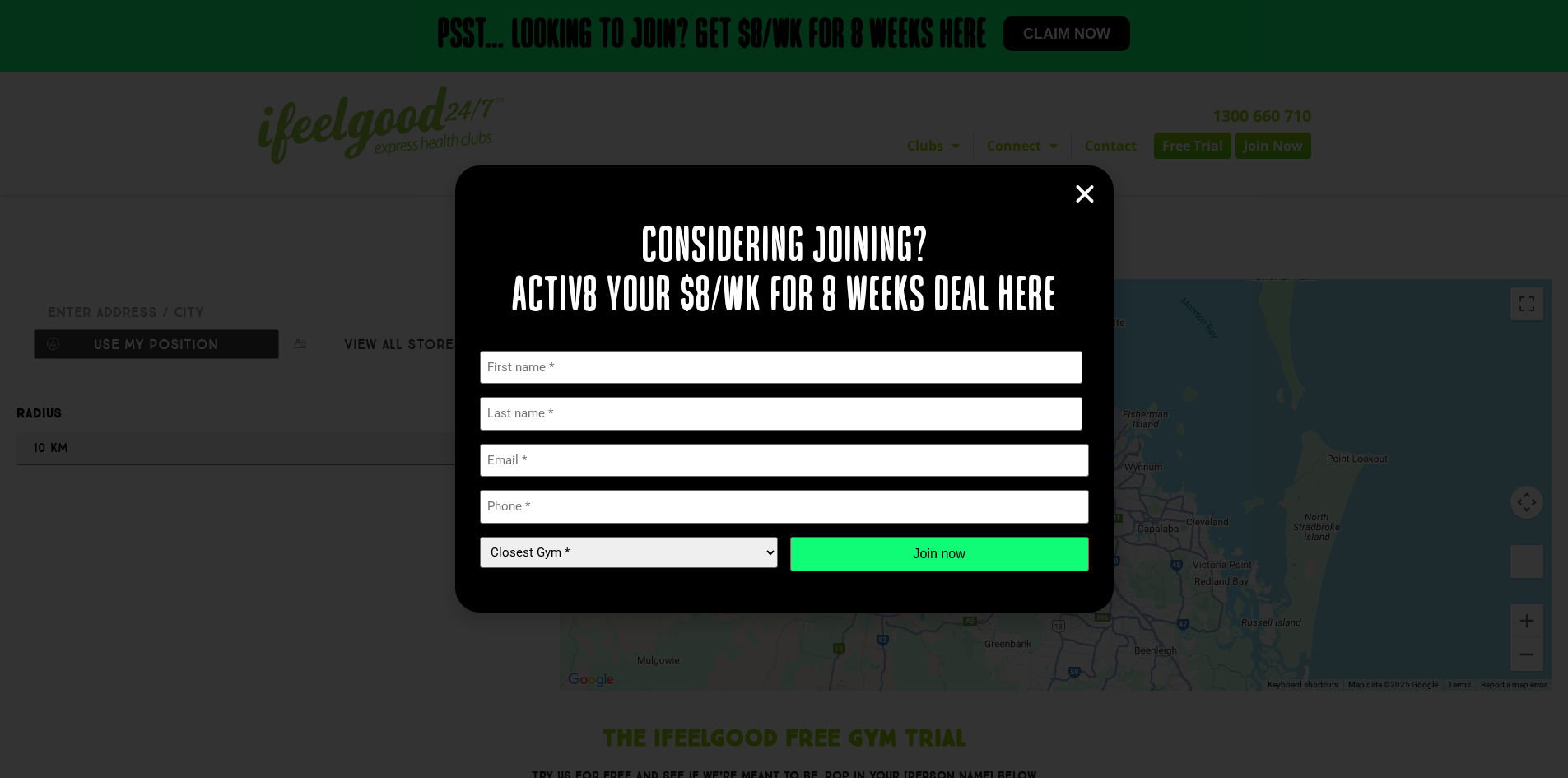
click at [1087, 190] on icon "Close" at bounding box center [1085, 194] width 25 height 25
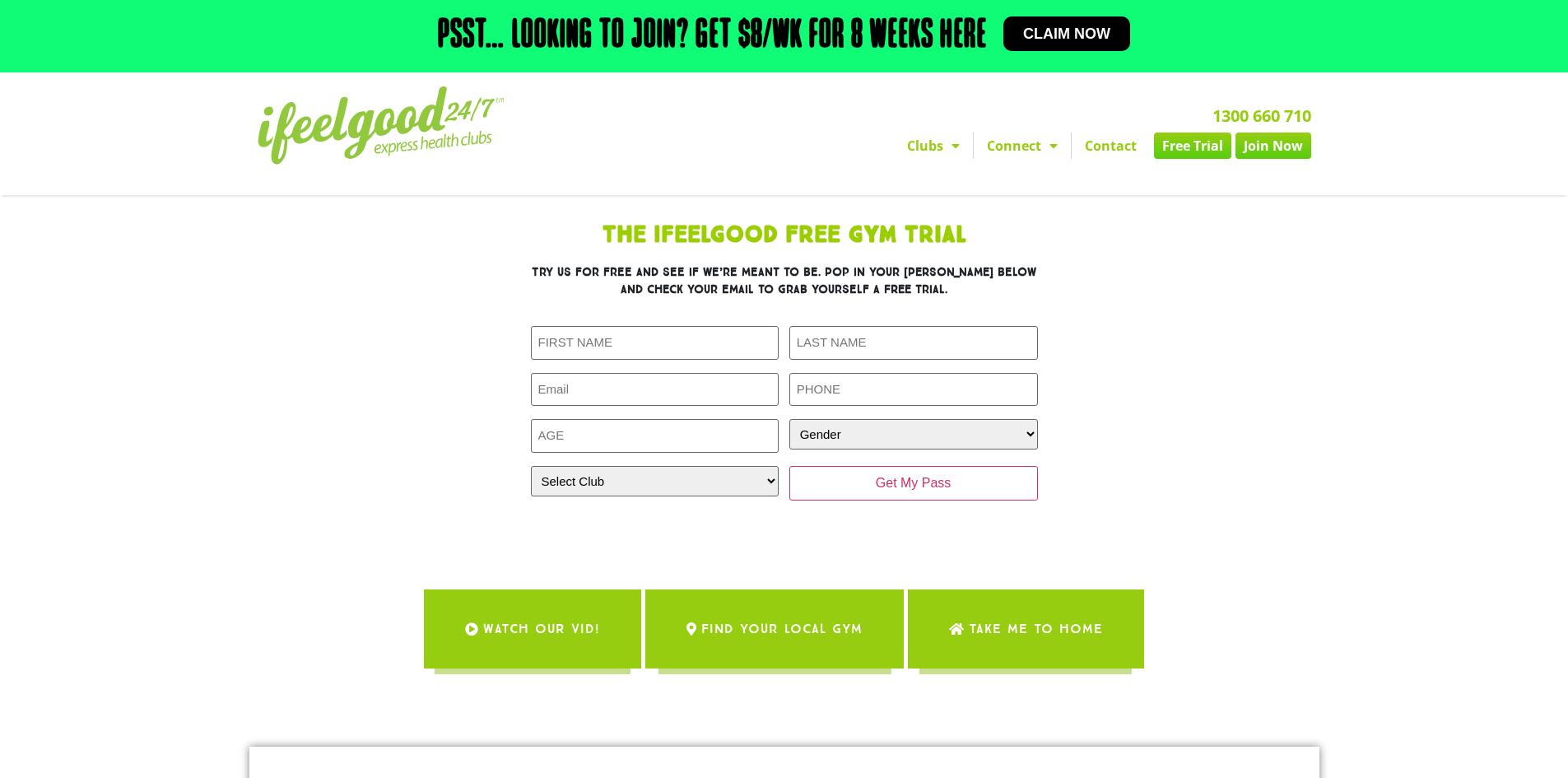
drag, startPoint x: 675, startPoint y: 459, endPoint x: 660, endPoint y: 479, distance: 25.0
click at [674, 460] on div "First Name (Required) Last Name (Required) Email (Required) Phone (Required) Ag…" at bounding box center [784, 413] width 507 height 175
click at [659, 482] on select "Select Club Alexandra Hills Calamvale Coopers Plains Middle Park Oxenford Oxley…" at bounding box center [655, 481] width 249 height 30
